Goal: Find specific page/section: Find specific page/section

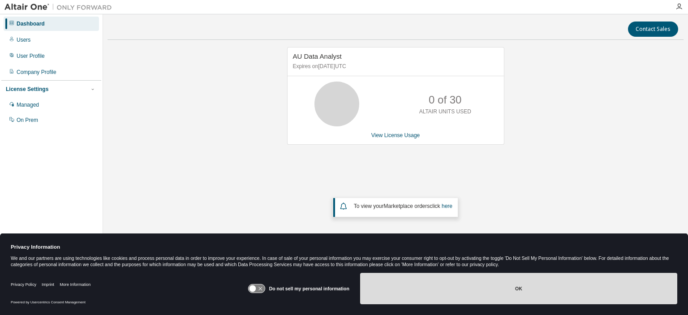
click at [484, 288] on button "OK" at bounding box center [518, 288] width 317 height 31
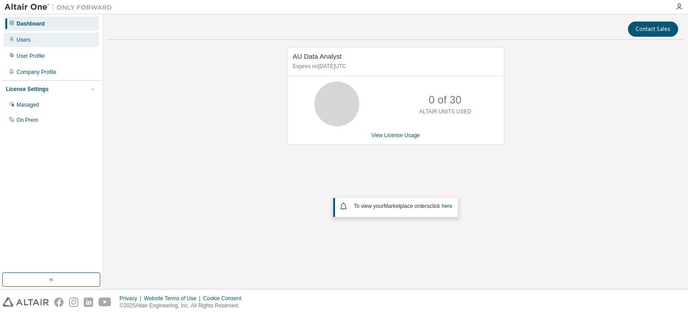
click at [51, 41] on div "Users" at bounding box center [51, 40] width 95 height 14
